Goal: Navigation & Orientation: Find specific page/section

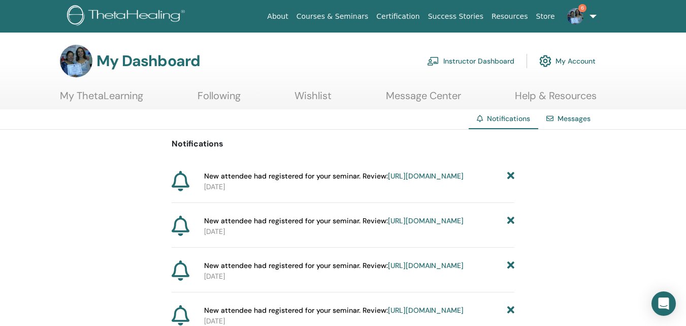
click at [463, 61] on link "Instructor Dashboard" at bounding box center [470, 61] width 87 height 22
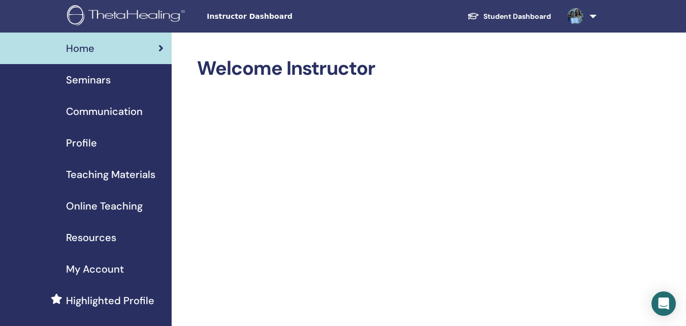
click at [102, 79] on span "Seminars" at bounding box center [88, 79] width 45 height 15
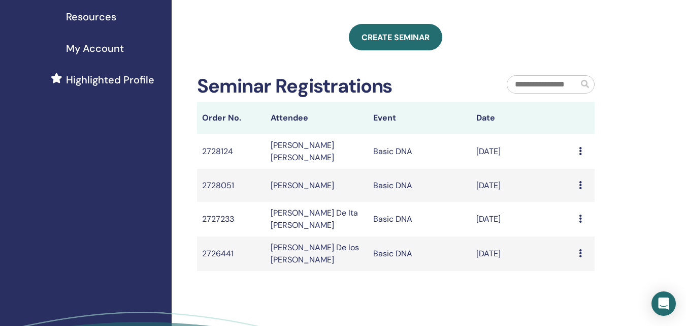
scroll to position [221, 0]
